Goal: Task Accomplishment & Management: Complete application form

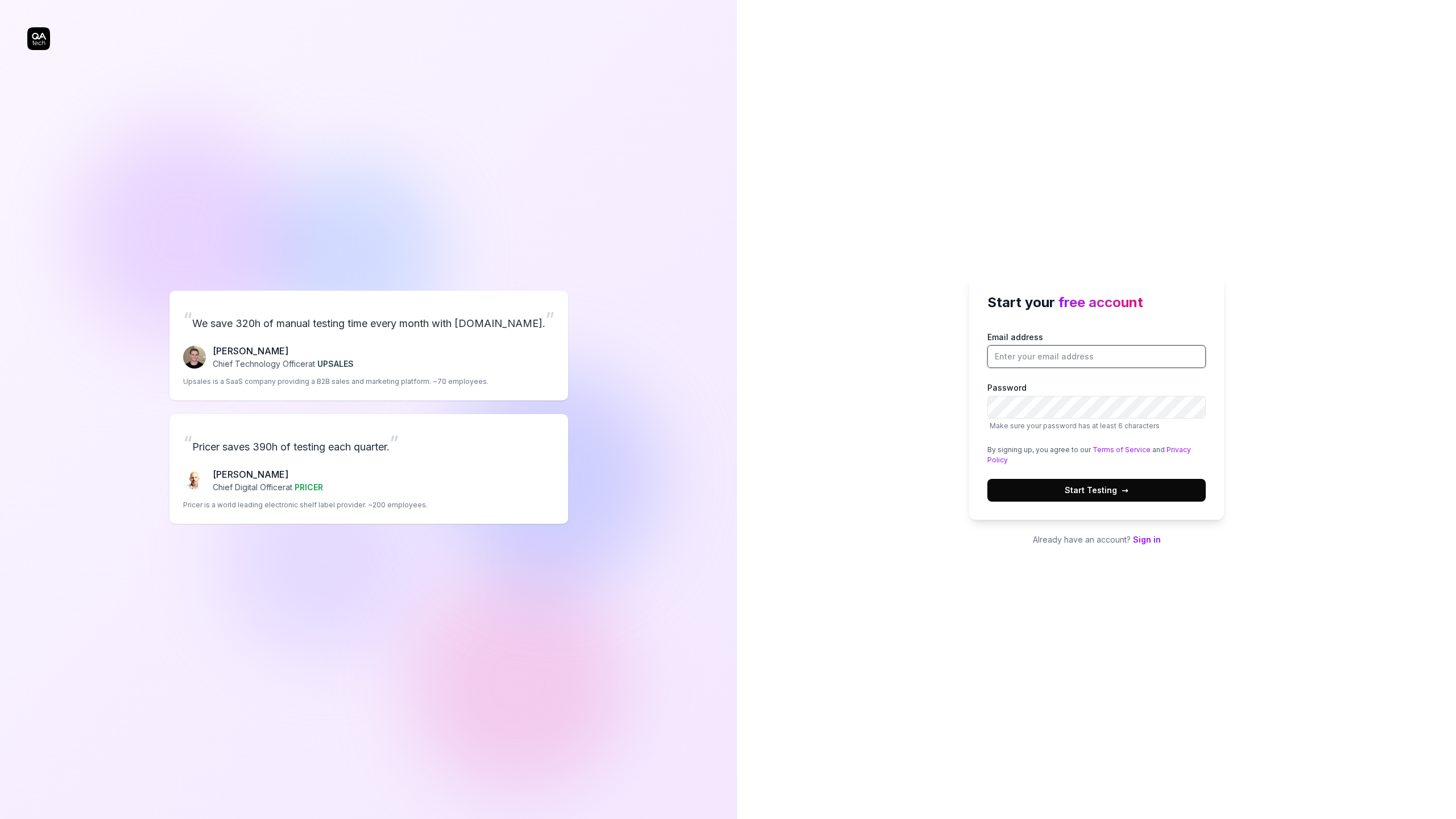
click at [1061, 359] on input "Email address" at bounding box center [1097, 357] width 218 height 23
click at [41, 40] on div "“ We save 320h of manual testing time every month with QA.tech. ” Fredrik Seidl…" at bounding box center [369, 407] width 683 height 769
click at [1075, 353] on input "Email address" at bounding box center [1097, 357] width 218 height 23
click at [1085, 528] on div "Start your free account Email address Password Make sure your password has at l…" at bounding box center [1097, 410] width 255 height 271
click at [1070, 356] on input "Email address" at bounding box center [1097, 357] width 218 height 23
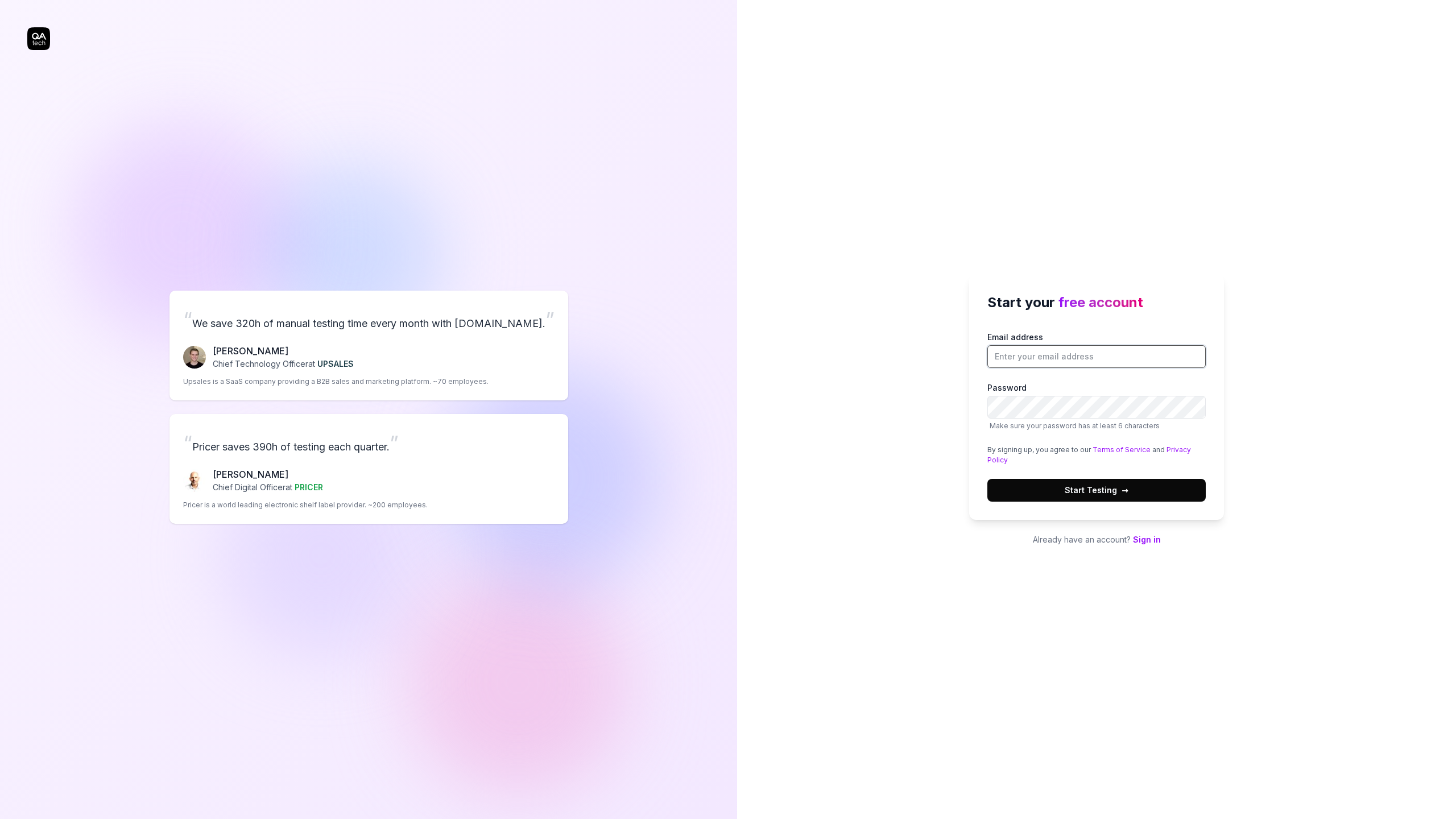
type input "ronaldocreis8@gmail.com"
click at [1107, 501] on button "Start Testing →" at bounding box center [1097, 490] width 218 height 23
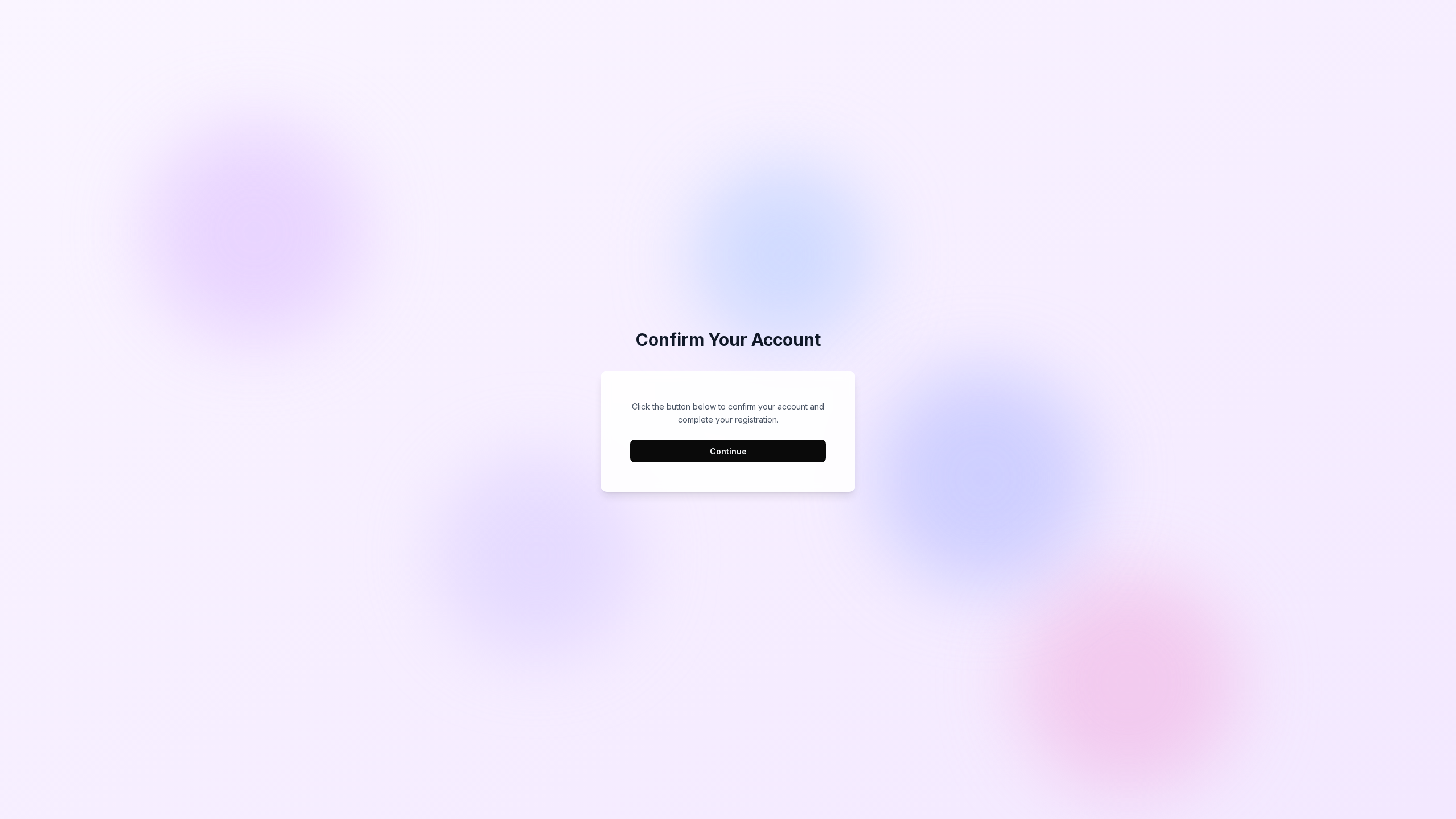
click at [737, 448] on button "Continue" at bounding box center [728, 451] width 196 height 23
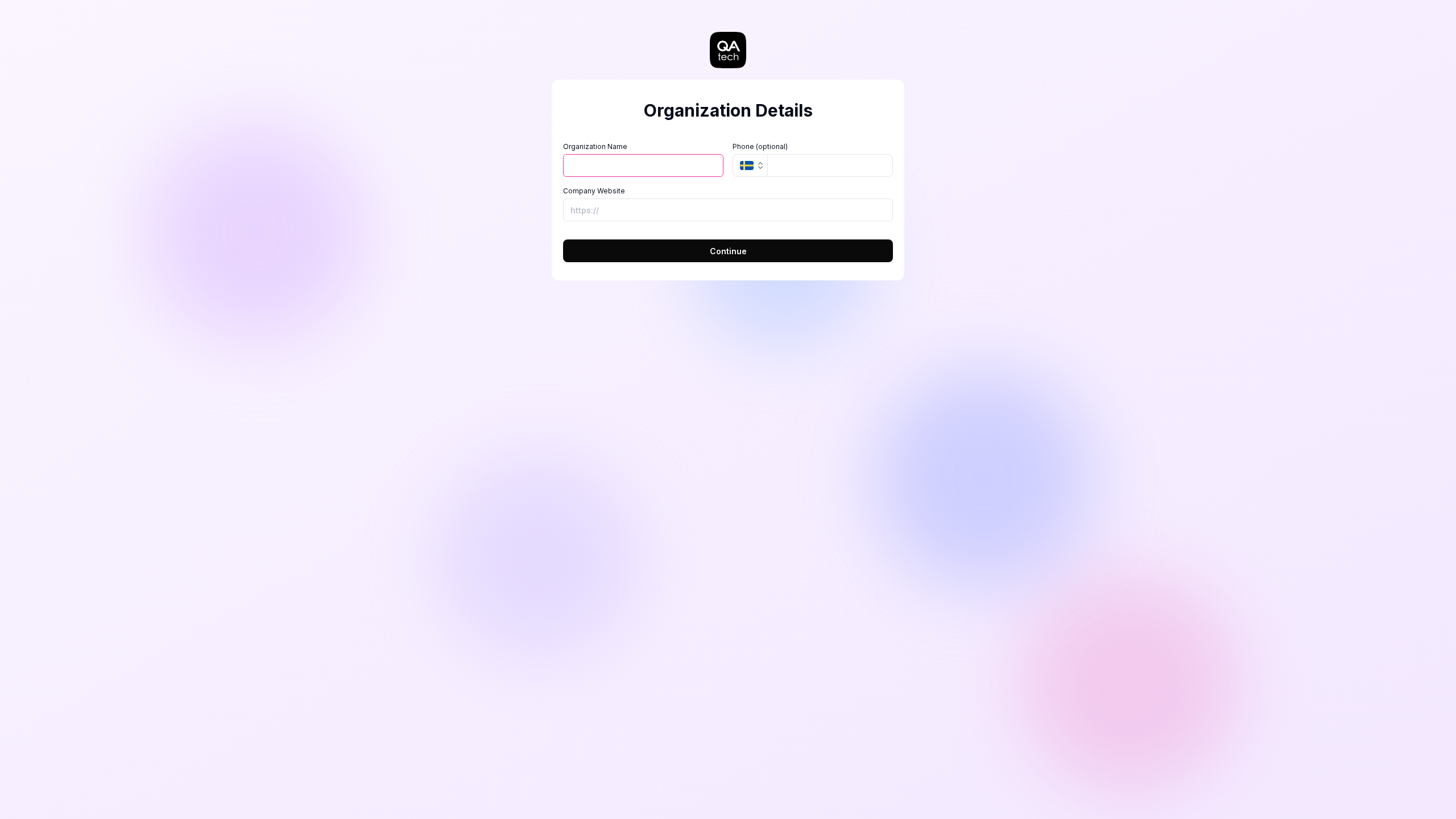
click at [654, 172] on input "Organization Name" at bounding box center [643, 166] width 160 height 23
click at [807, 160] on input "tel" at bounding box center [830, 166] width 126 height 23
click at [731, 165] on div "Organization Name Organization Logo (Square minimum 256x256px) Click to upload …" at bounding box center [728, 159] width 330 height 35
click at [738, 159] on button "SE" at bounding box center [750, 166] width 35 height 23
click at [729, 142] on div "Organization Name Organization Logo (Square minimum 256x256px) Click to upload …" at bounding box center [728, 159] width 330 height 35
